Goal: Navigation & Orientation: Find specific page/section

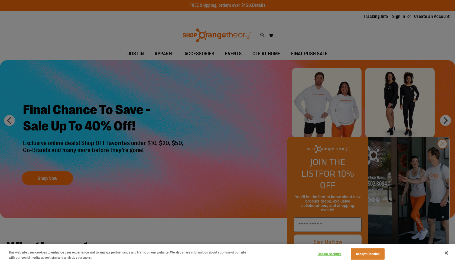
click at [378, 252] on button "Accept Cookies" at bounding box center [368, 253] width 34 height 11
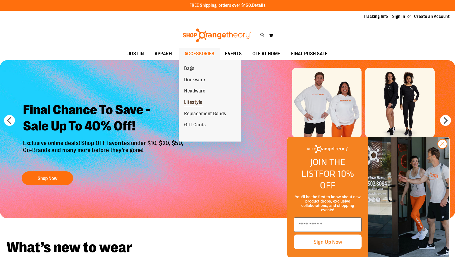
click at [197, 103] on span "Lifestyle" at bounding box center [193, 102] width 18 height 7
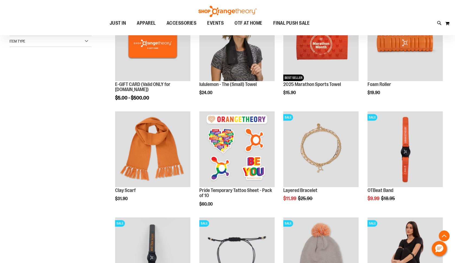
scroll to position [107, 0]
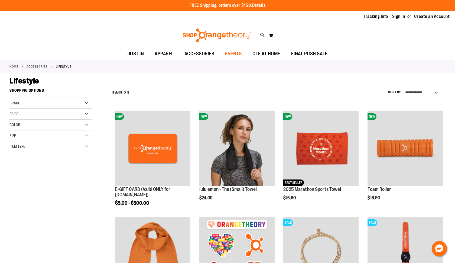
click at [240, 56] on span "EVENTS" at bounding box center [233, 54] width 17 height 12
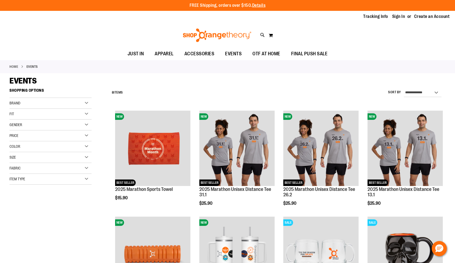
click at [84, 103] on div "Brand" at bounding box center [50, 103] width 82 height 11
click at [91, 88] on strong "Shopping Options" at bounding box center [50, 92] width 82 height 12
